Goal: Book appointment/travel/reservation

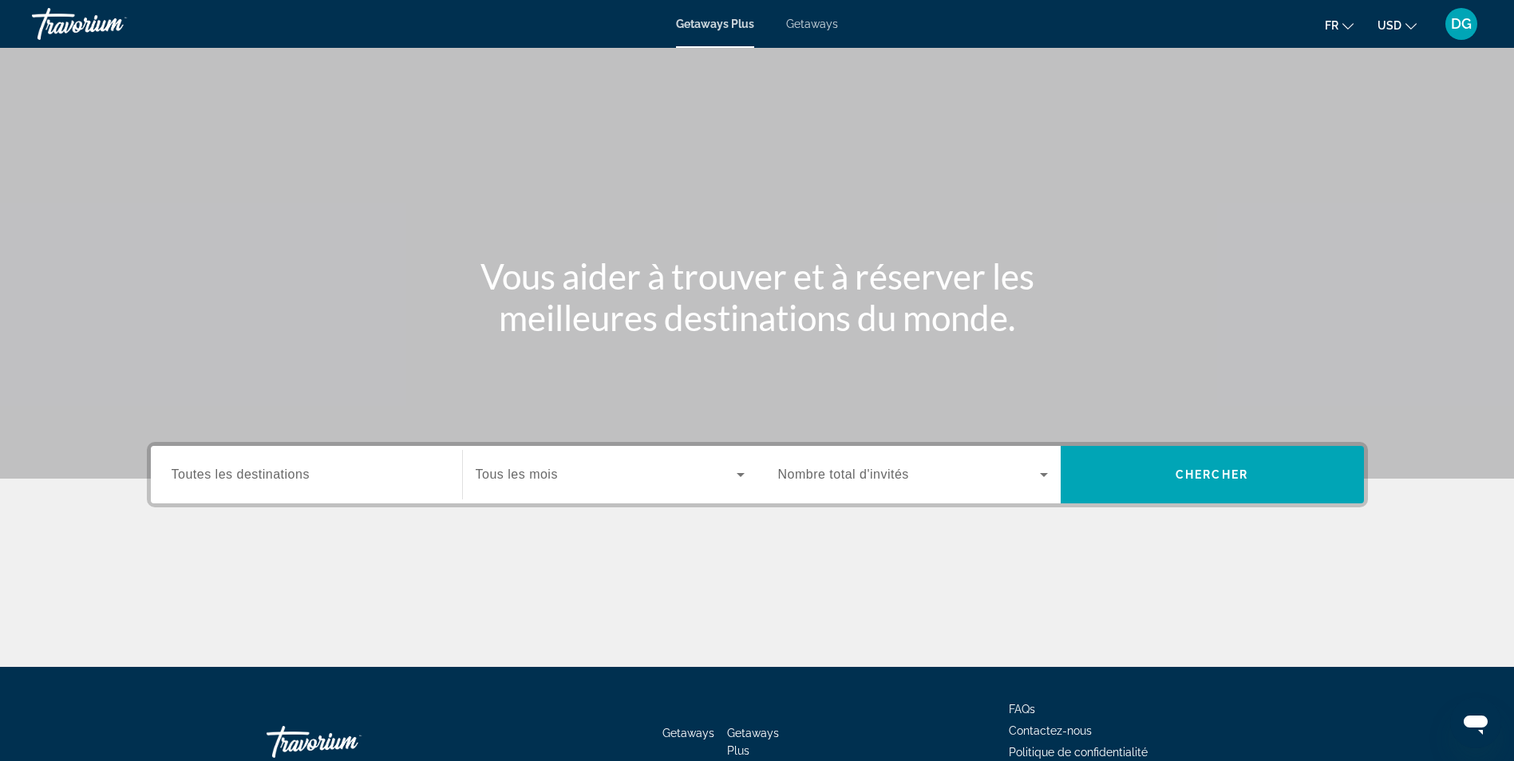
click at [823, 22] on span "Getaways" at bounding box center [812, 24] width 52 height 13
click at [341, 476] on input "Destination Toutes les destinations" at bounding box center [307, 475] width 270 height 19
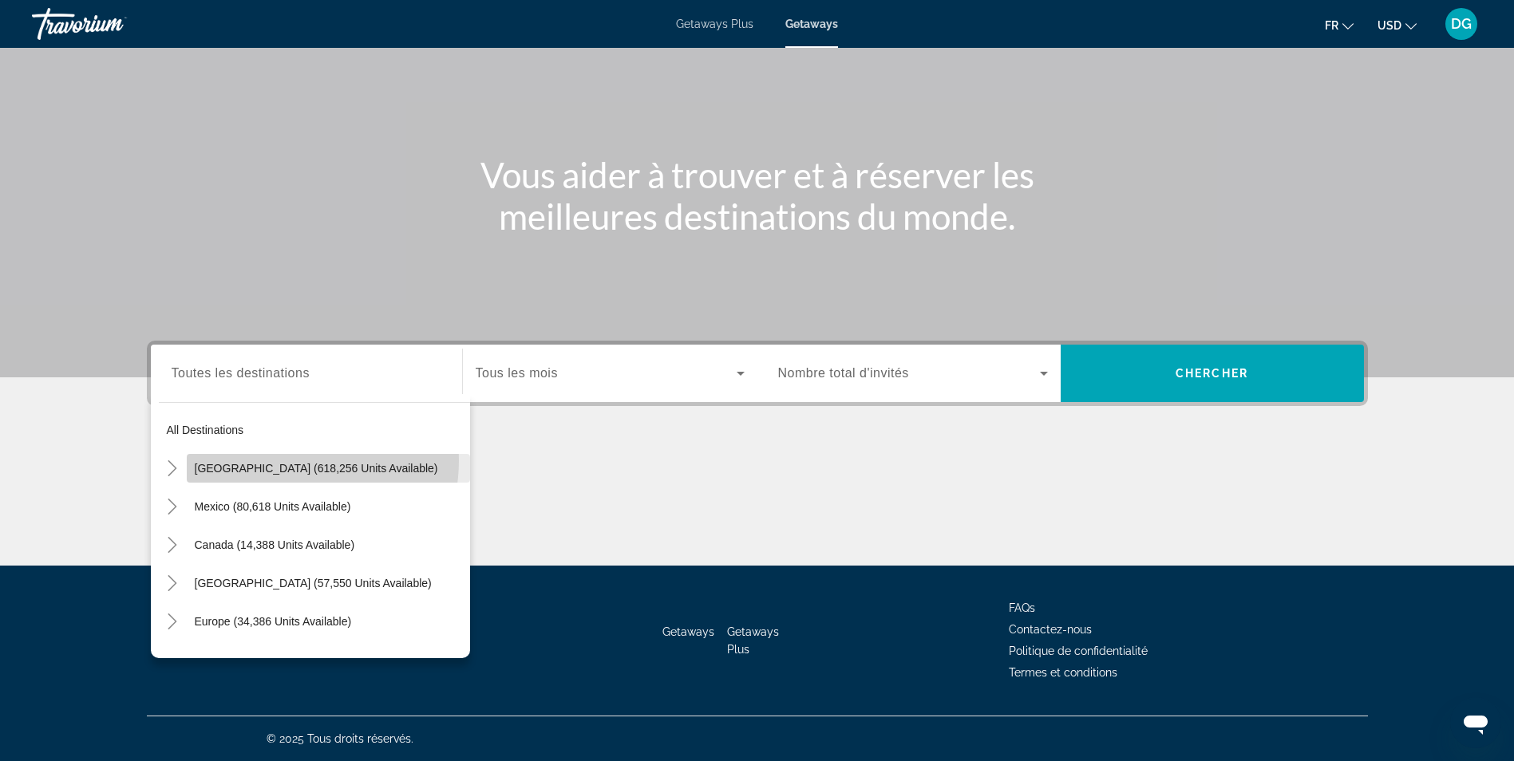
click at [277, 460] on span "Search widget" at bounding box center [328, 468] width 283 height 38
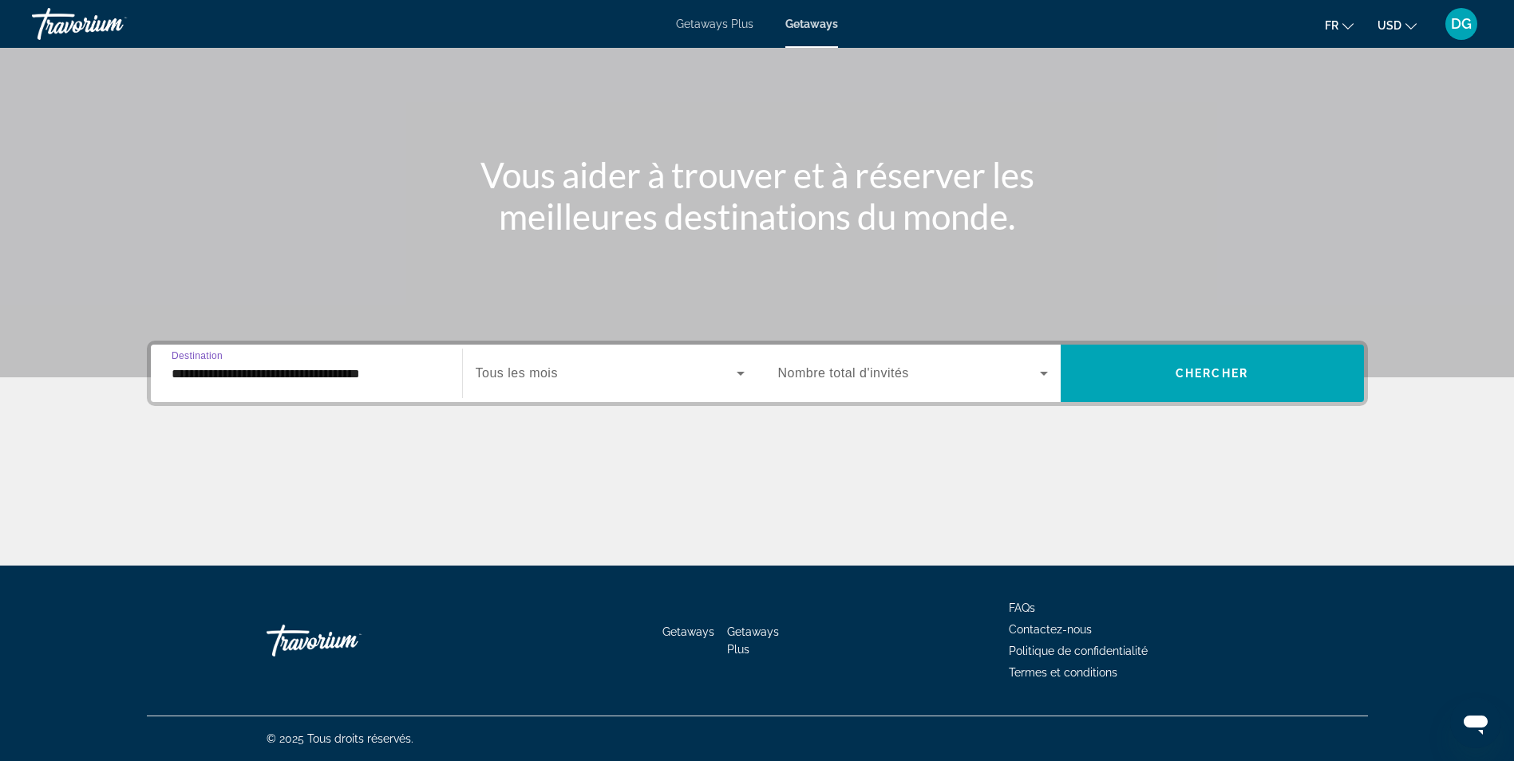
click at [204, 371] on input "**********" at bounding box center [307, 374] width 270 height 19
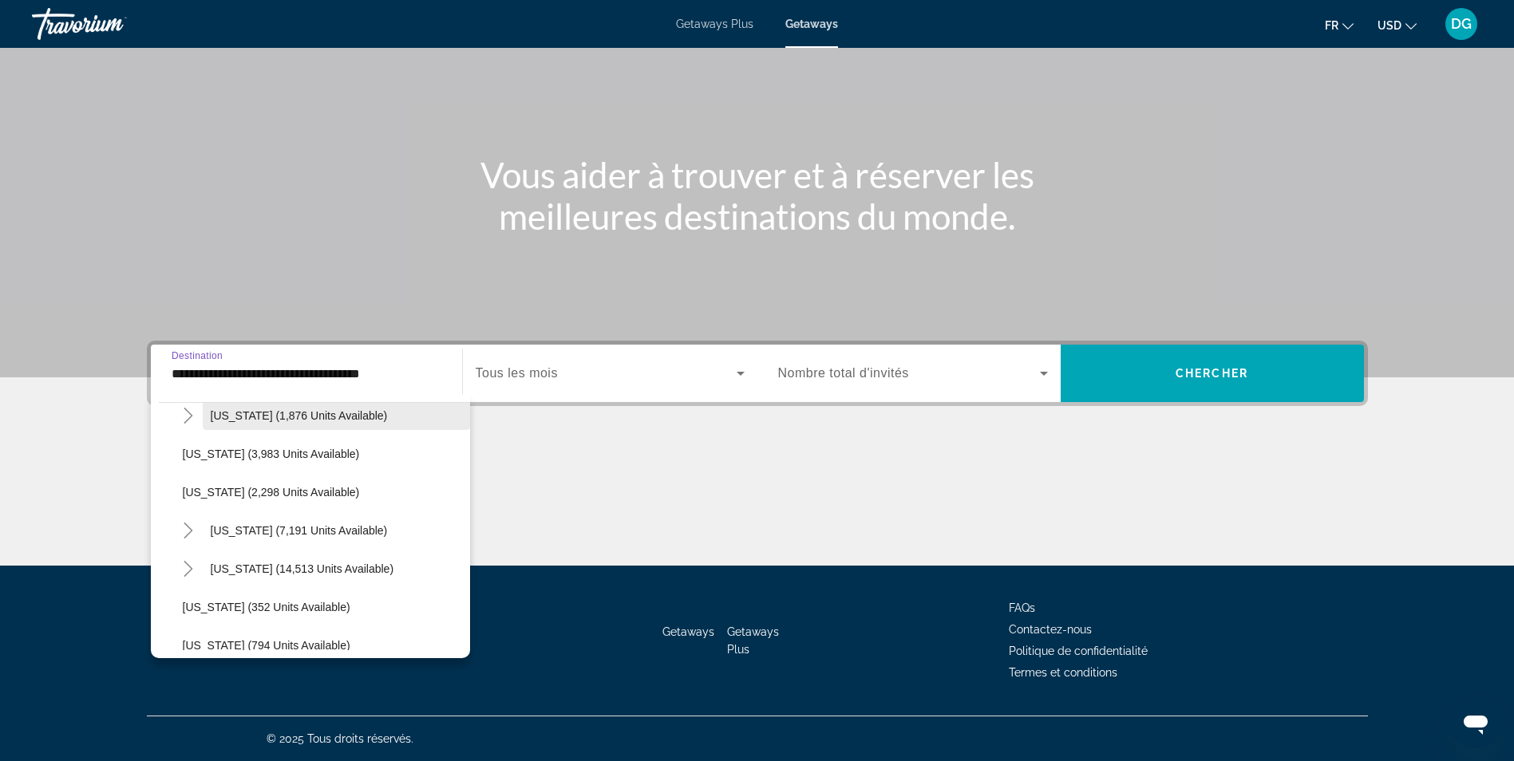
scroll to position [1037, 0]
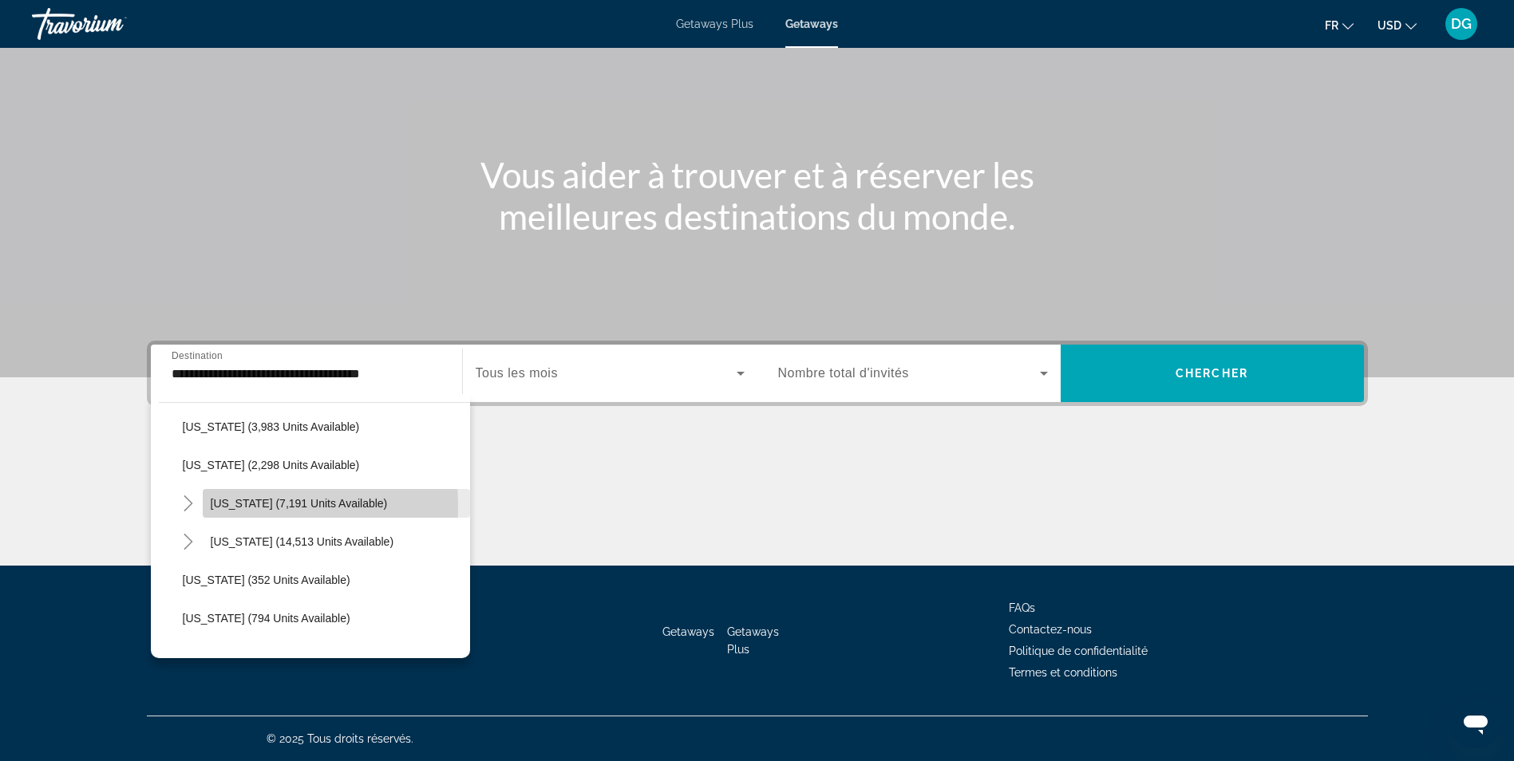
click at [246, 507] on span "[US_STATE] (7,191 units available)" at bounding box center [299, 503] width 177 height 13
type input "**********"
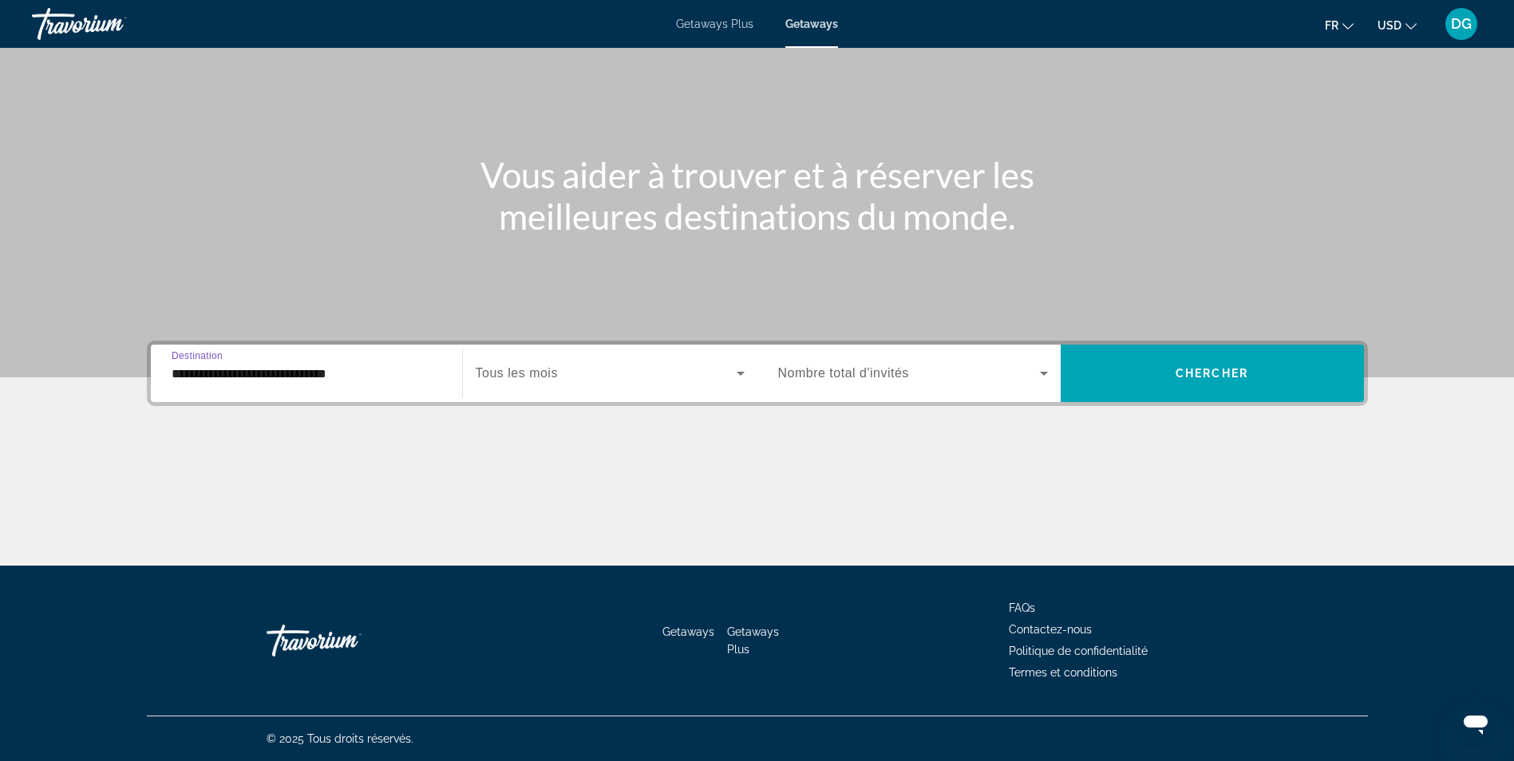
click at [528, 369] on span "Tous les mois" at bounding box center [517, 373] width 82 height 14
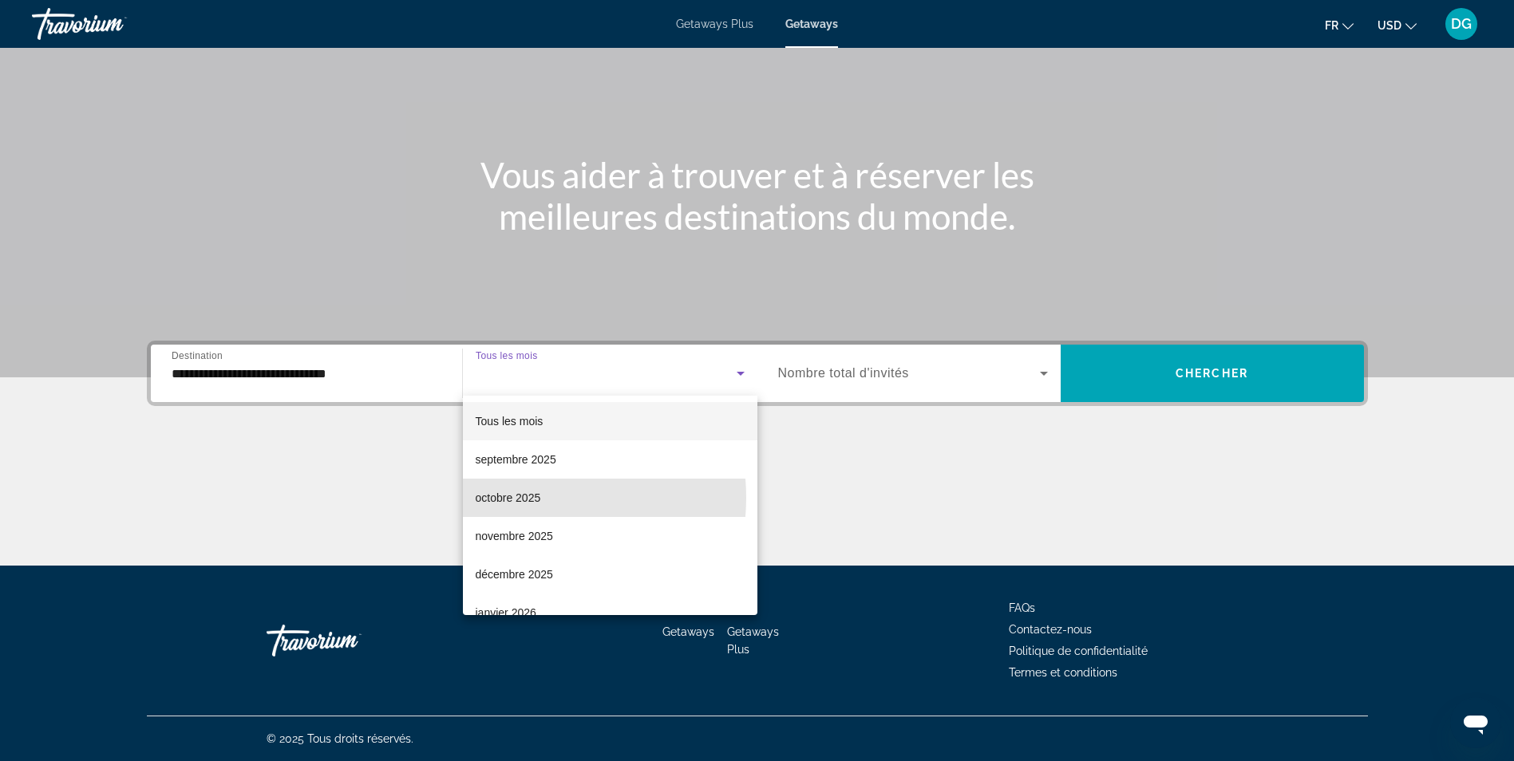
drag, startPoint x: 523, startPoint y: 498, endPoint x: 984, endPoint y: 397, distance: 472.1
click at [524, 498] on span "octobre 2025" at bounding box center [508, 497] width 65 height 19
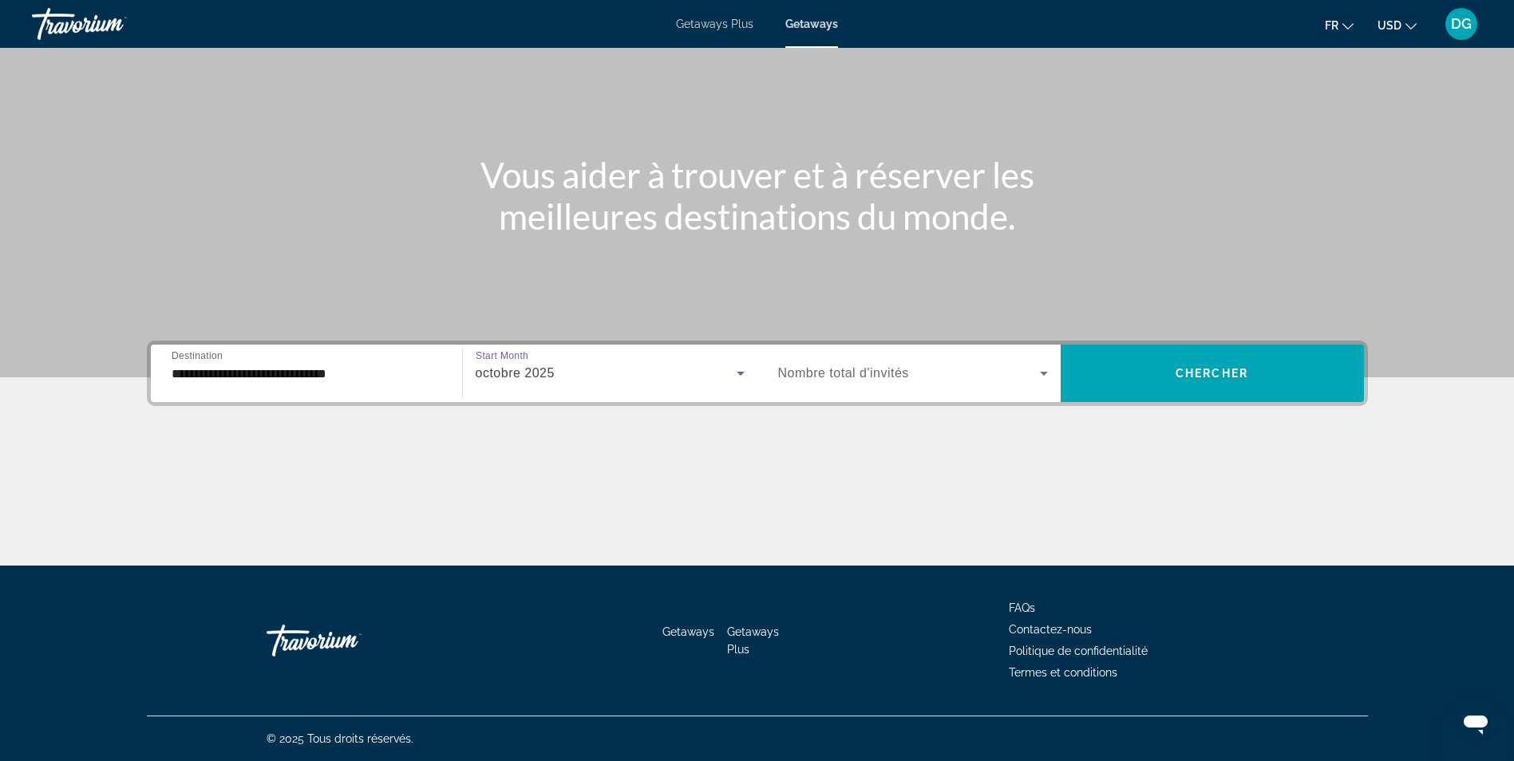
click at [943, 367] on span "Search widget" at bounding box center [909, 373] width 262 height 19
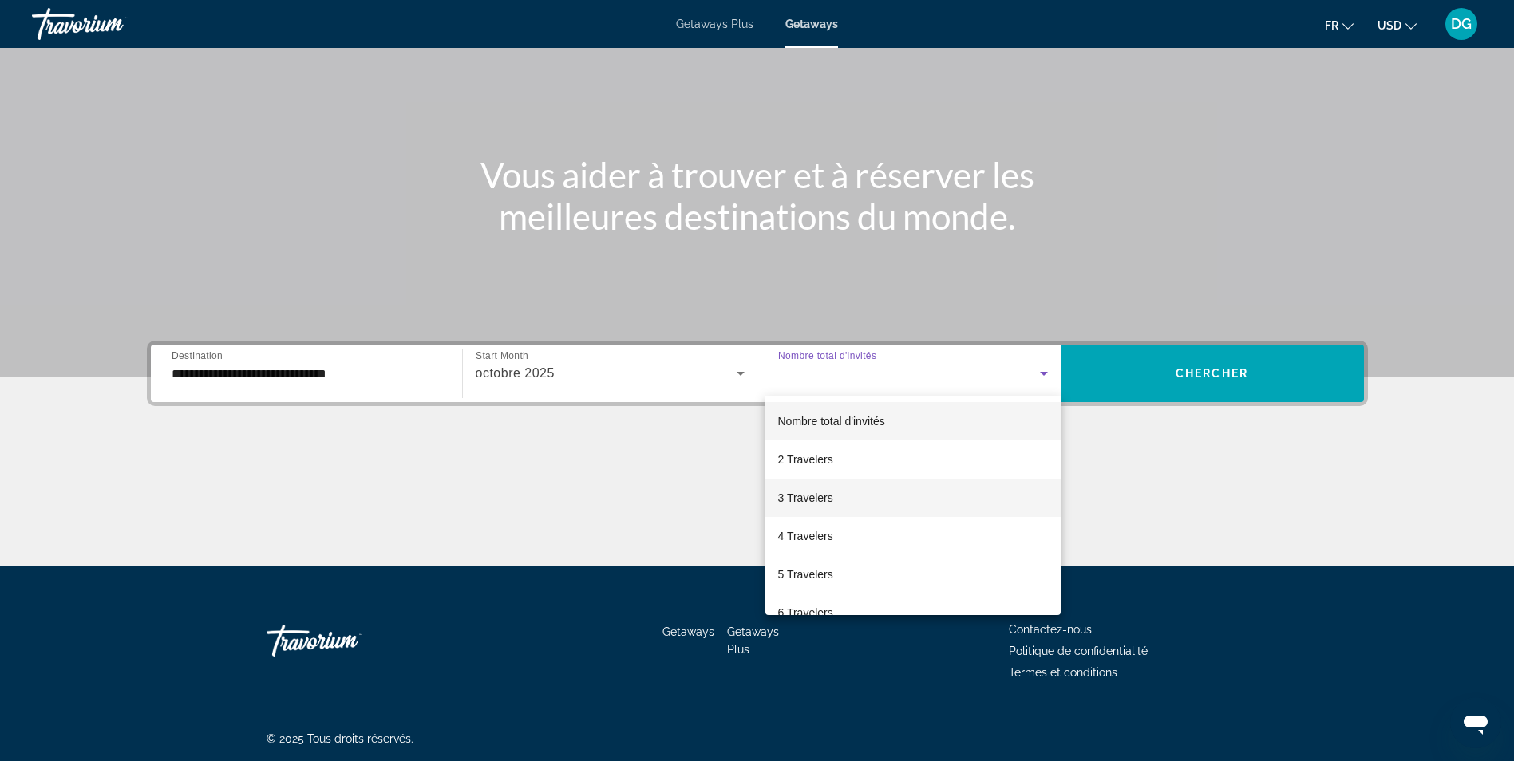
click at [827, 501] on span "3 Travelers" at bounding box center [805, 497] width 55 height 19
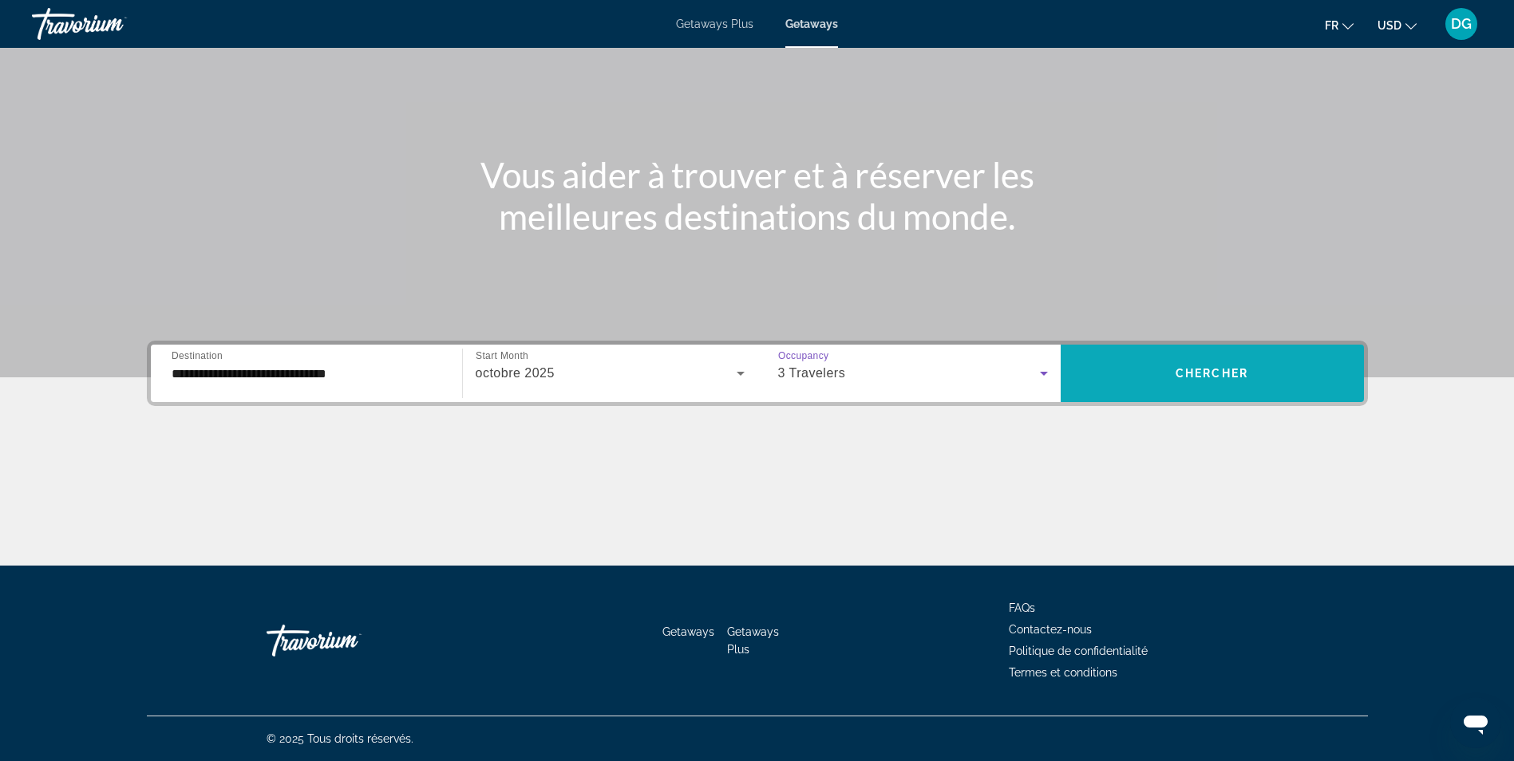
click at [1219, 368] on span "Chercher" at bounding box center [1212, 373] width 73 height 13
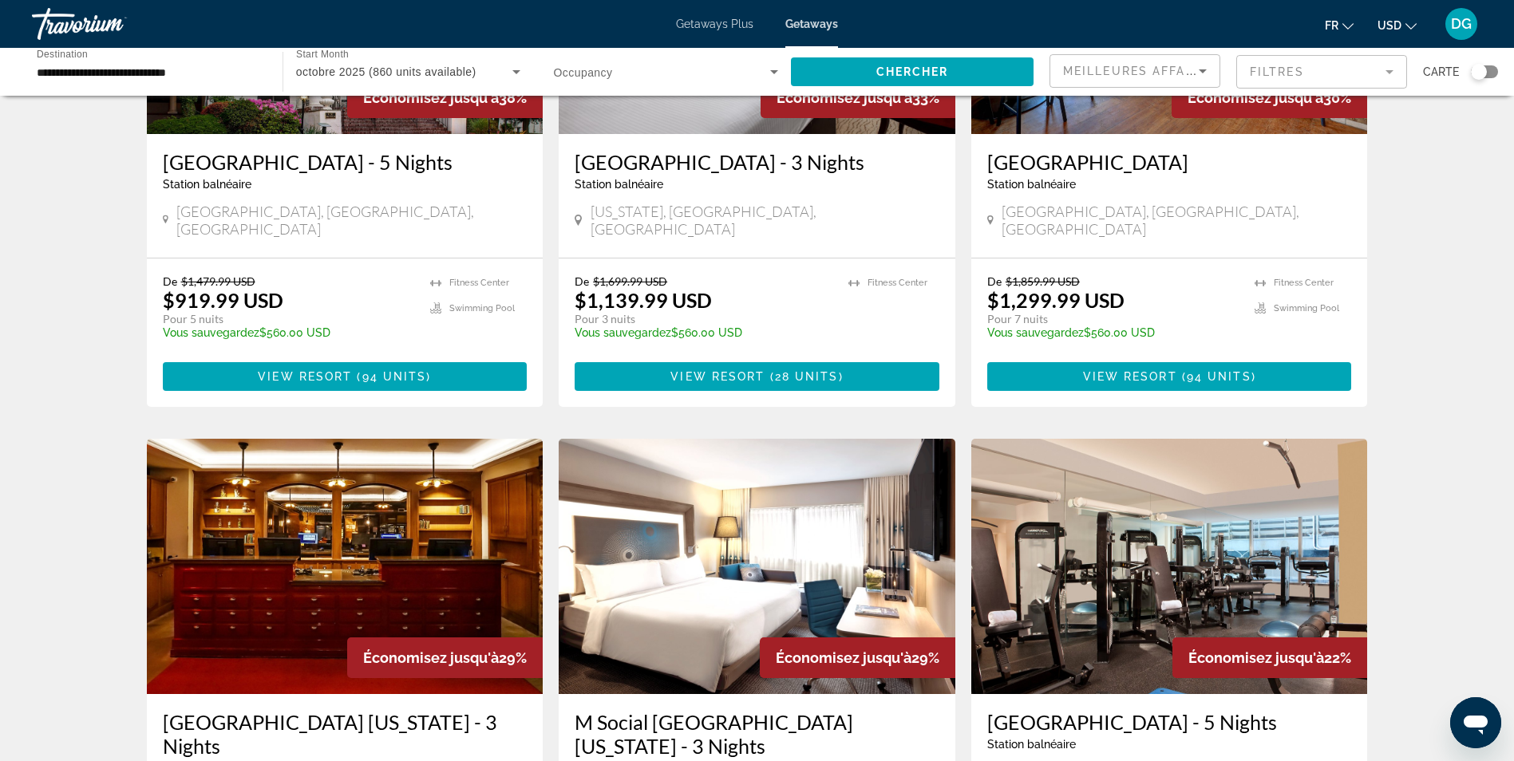
scroll to position [718, 0]
